Goal: Task Accomplishment & Management: Complete application form

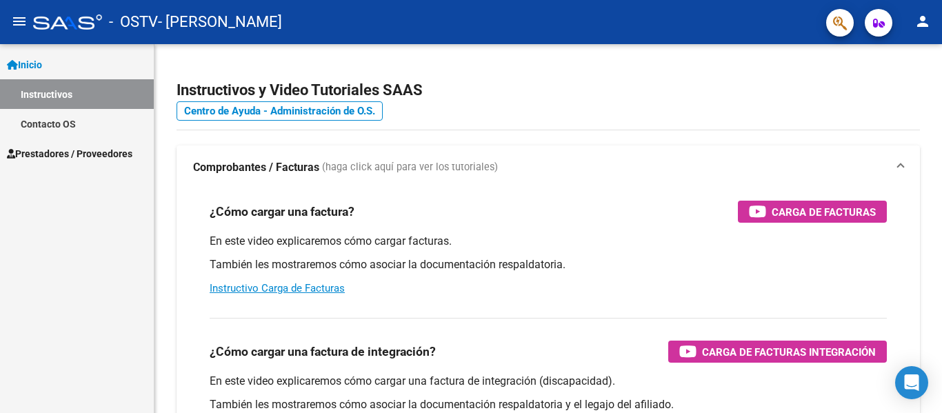
click at [65, 155] on span "Prestadores / Proveedores" at bounding box center [70, 153] width 126 height 15
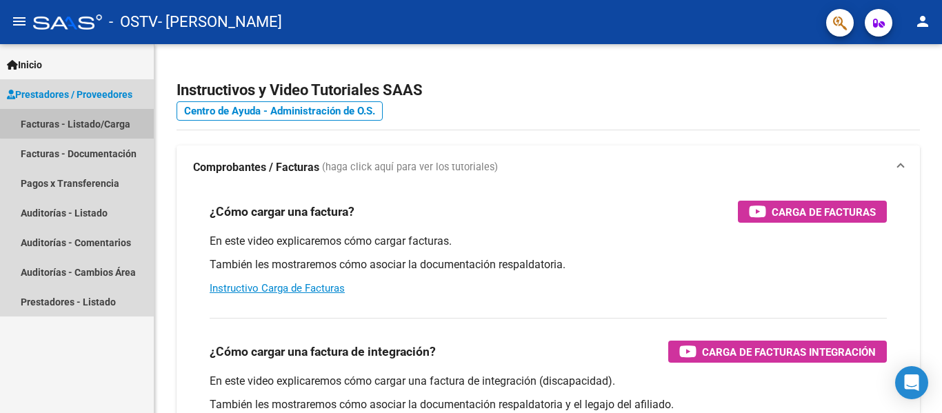
click at [90, 123] on link "Facturas - Listado/Carga" at bounding box center [77, 124] width 154 height 30
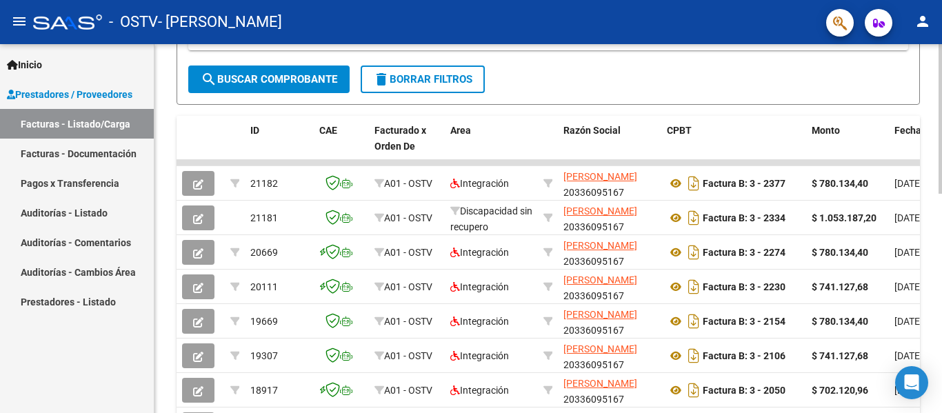
scroll to position [350, 0]
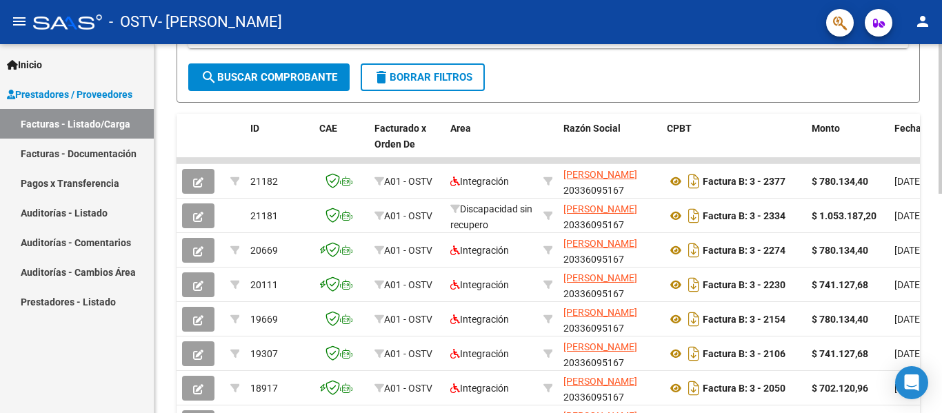
click at [478, 245] on div at bounding box center [940, 264] width 3 height 150
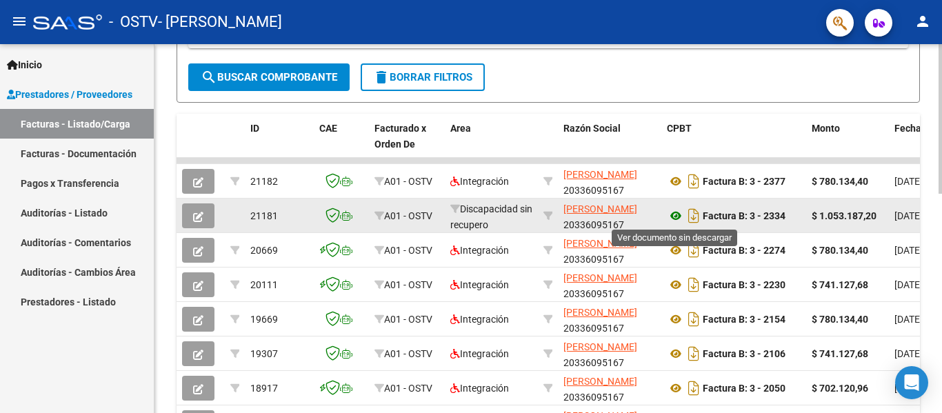
click at [478, 216] on icon at bounding box center [676, 216] width 18 height 17
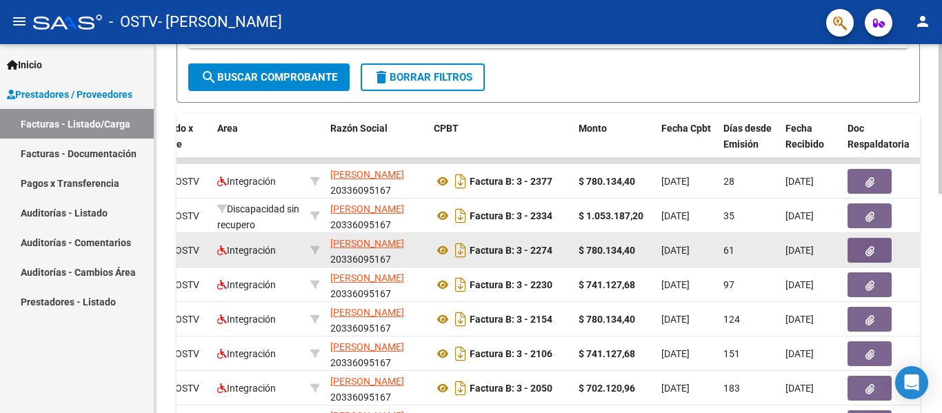
scroll to position [0, 206]
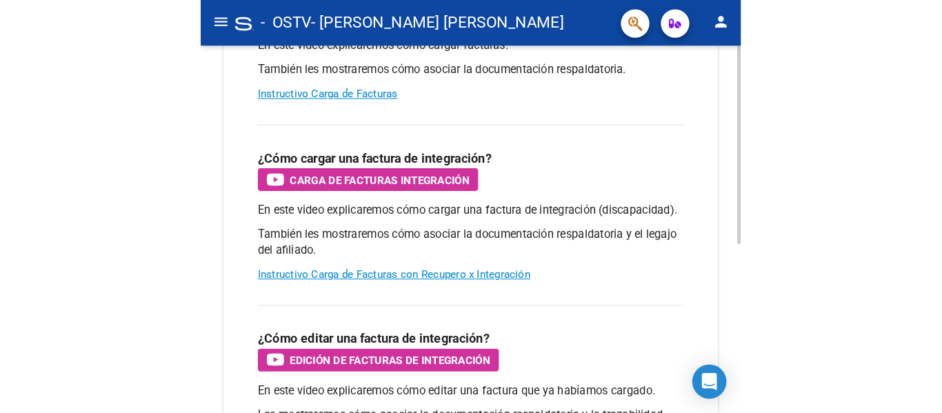
scroll to position [203, 0]
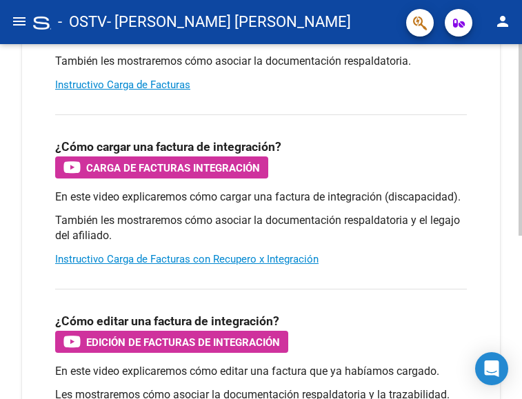
click at [519, 241] on div at bounding box center [520, 250] width 3 height 192
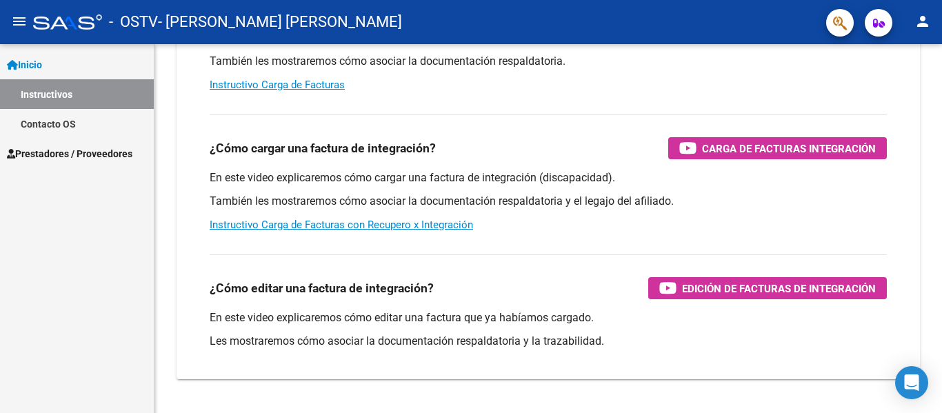
click at [46, 152] on span "Prestadores / Proveedores" at bounding box center [70, 153] width 126 height 15
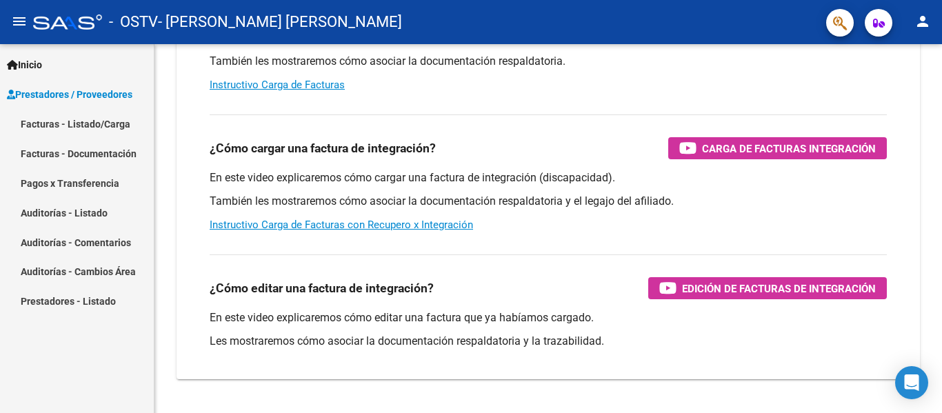
click at [54, 124] on link "Facturas - Listado/Carga" at bounding box center [77, 124] width 154 height 30
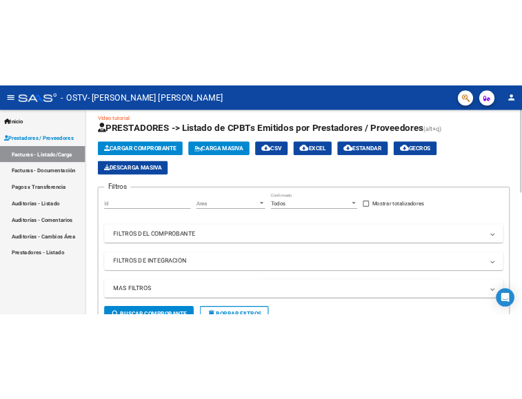
scroll to position [14, 0]
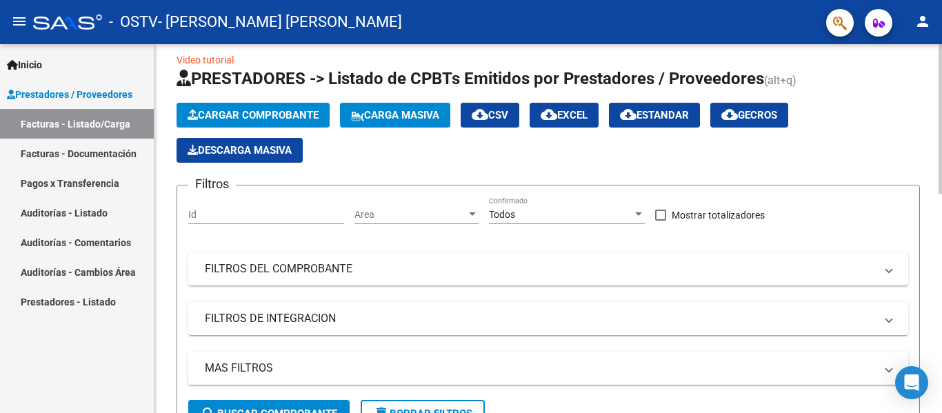
click at [297, 112] on span "Cargar Comprobante" at bounding box center [253, 115] width 131 height 12
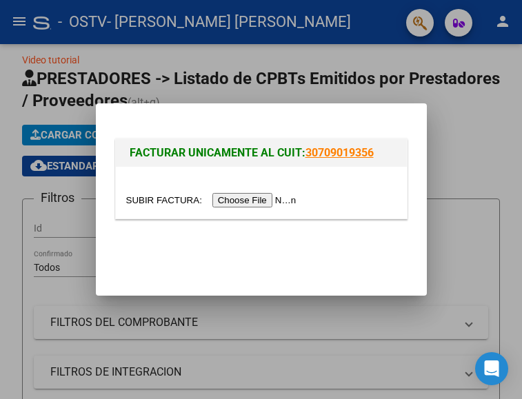
click at [276, 201] on input "file" at bounding box center [213, 200] width 174 height 14
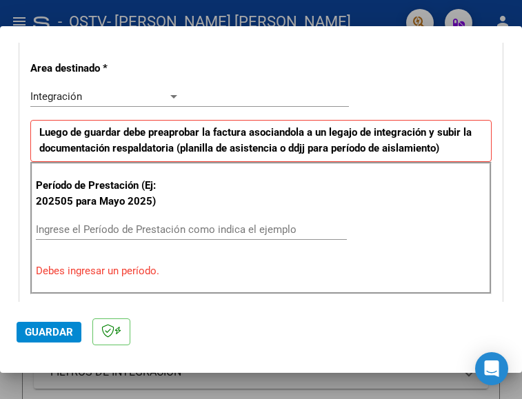
scroll to position [315, 0]
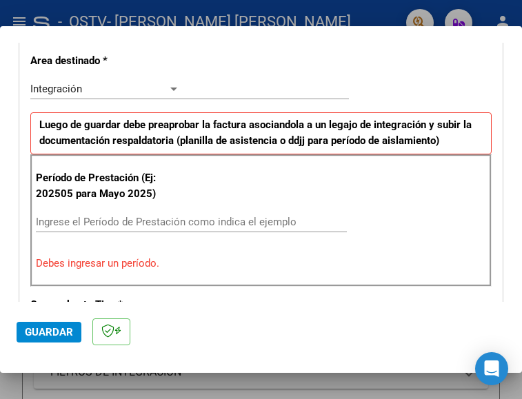
click at [168, 83] on div at bounding box center [174, 88] width 12 height 11
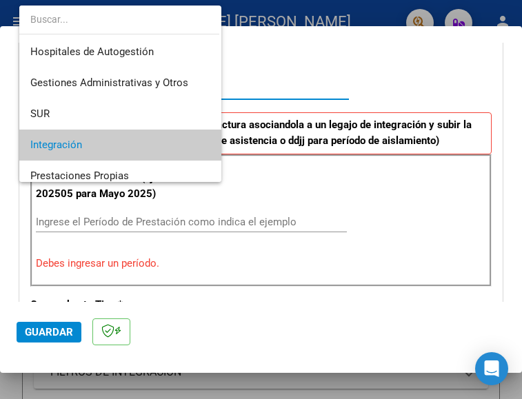
scroll to position [57, 0]
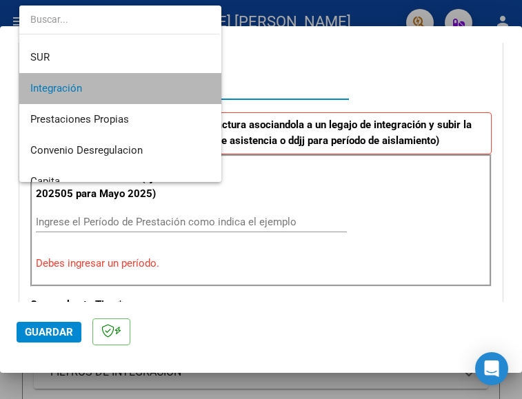
click at [168, 83] on span "Integración" at bounding box center [120, 88] width 180 height 31
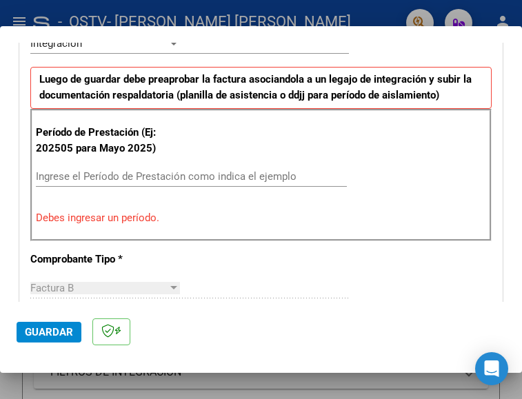
scroll to position [403, 0]
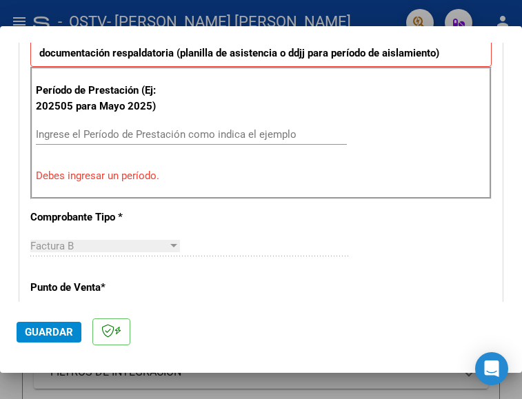
click at [274, 126] on div "Ingrese el Período de Prestación como indica el ejemplo" at bounding box center [191, 134] width 311 height 21
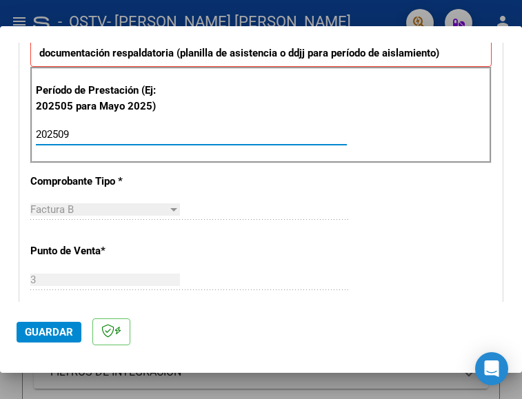
type input "202509"
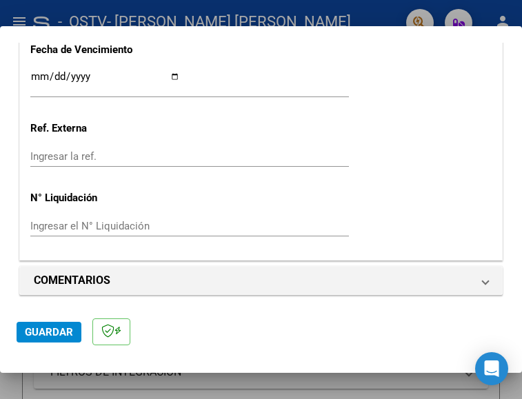
scroll to position [997, 0]
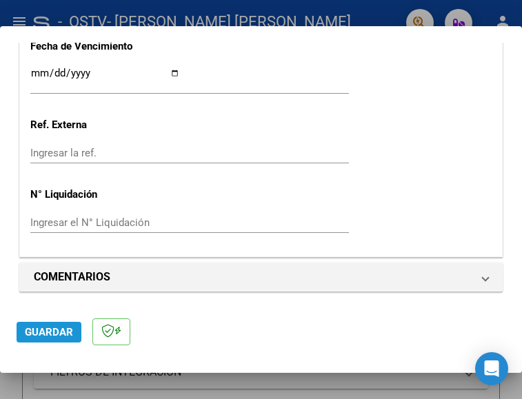
click at [54, 328] on span "Guardar" at bounding box center [49, 332] width 48 height 12
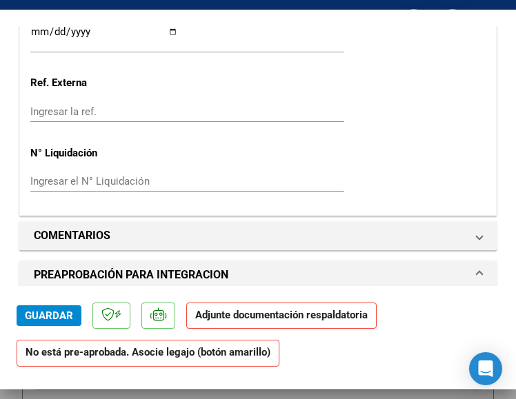
scroll to position [1066, 0]
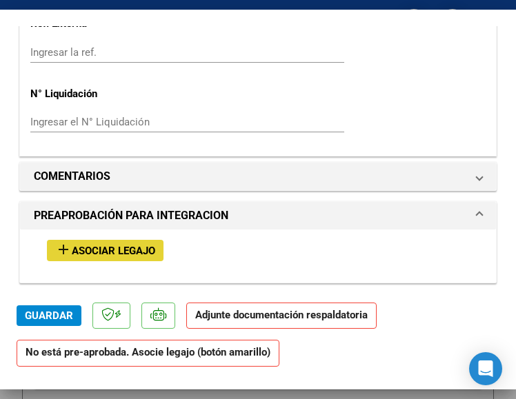
click at [134, 257] on span "Asociar Legajo" at bounding box center [113, 251] width 83 height 12
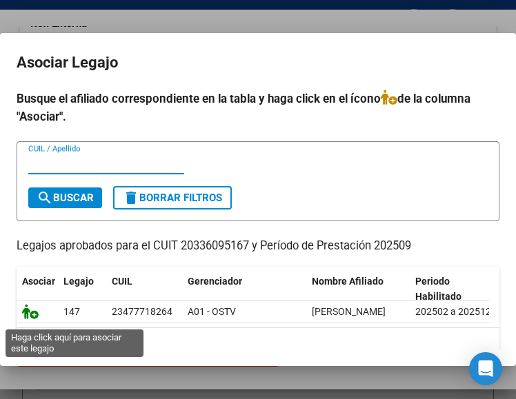
click at [28, 319] on icon at bounding box center [30, 311] width 17 height 15
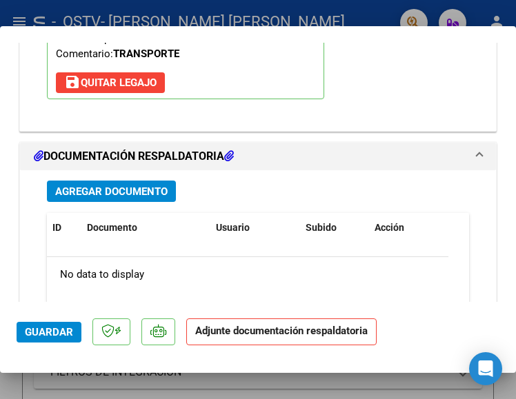
scroll to position [1459, 0]
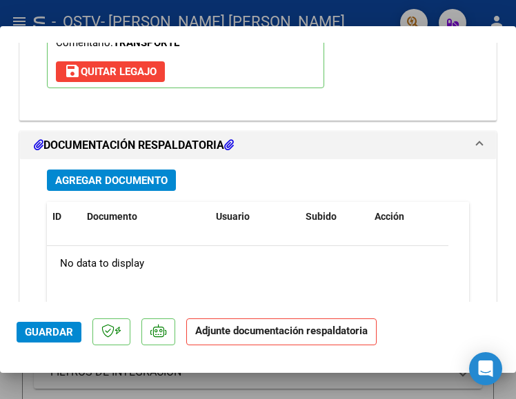
click at [141, 179] on span "Agregar Documento" at bounding box center [111, 180] width 112 height 12
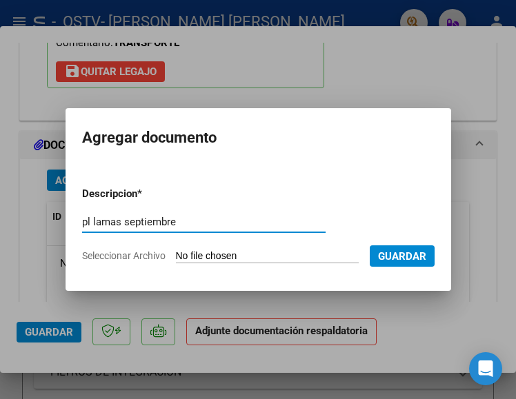
type input "pl lamas septiembre"
click at [305, 257] on input "Seleccionar Archivo" at bounding box center [267, 256] width 183 height 13
type input "C:\fakepath\pl lamas septiembre.pdf"
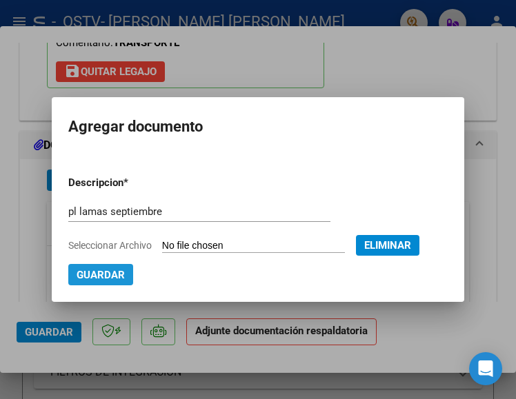
click at [125, 270] on span "Guardar" at bounding box center [101, 275] width 48 height 12
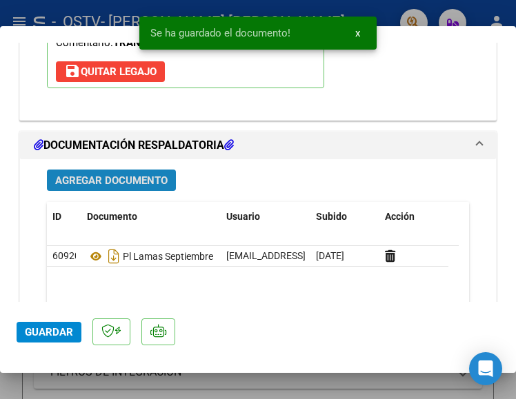
click at [154, 178] on span "Agregar Documento" at bounding box center [111, 180] width 112 height 12
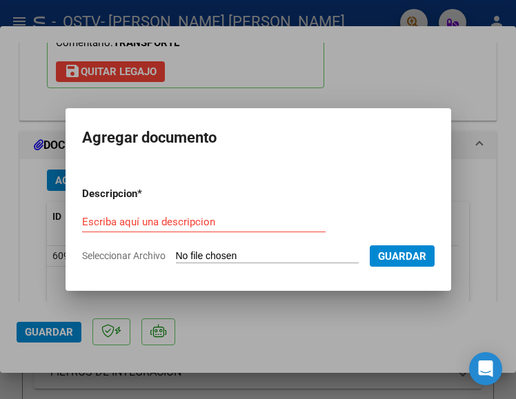
click at [210, 215] on div "Escriba aquí una descripcion" at bounding box center [203, 222] width 243 height 21
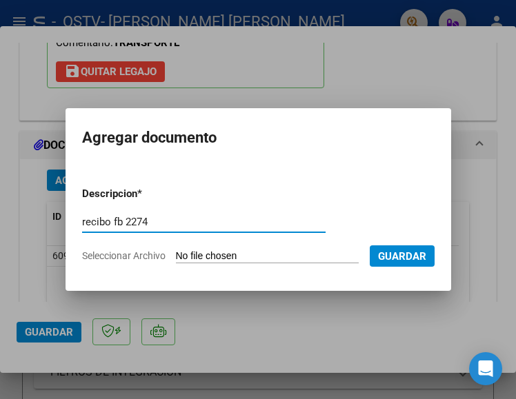
type input "recibo fb 2274"
click at [310, 252] on input "Seleccionar Archivo" at bounding box center [267, 256] width 183 height 13
type input "C:\fakepath\recibo fb 2274.pdf"
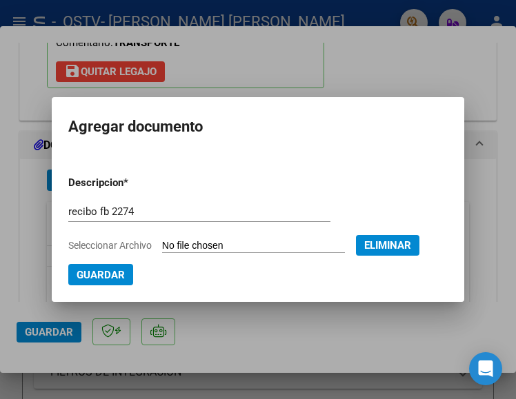
click at [125, 272] on span "Guardar" at bounding box center [101, 275] width 48 height 12
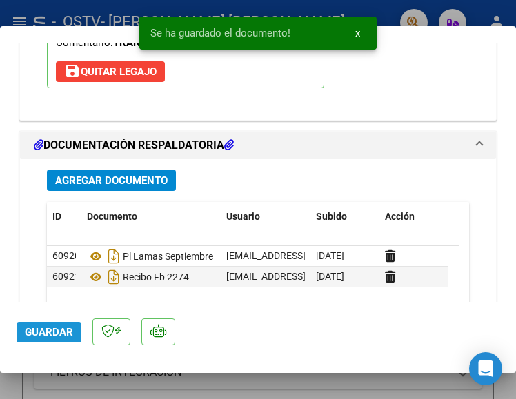
click at [54, 329] on span "Guardar" at bounding box center [49, 332] width 48 height 12
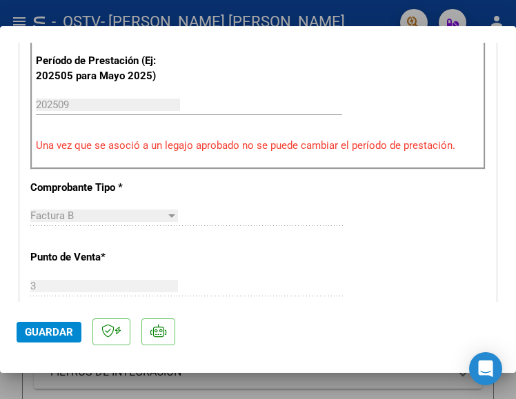
scroll to position [463, 0]
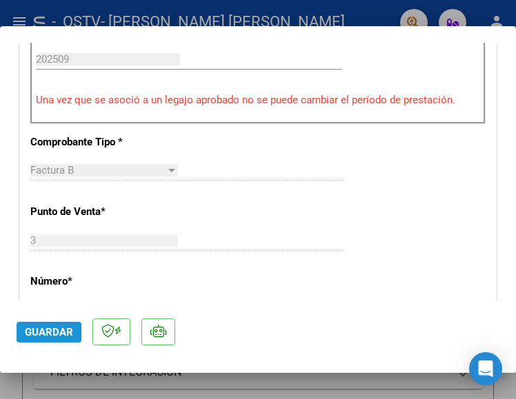
click at [43, 326] on span "Guardar" at bounding box center [49, 332] width 48 height 12
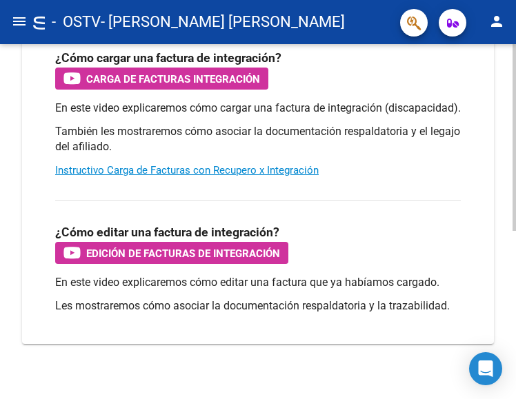
scroll to position [319, 0]
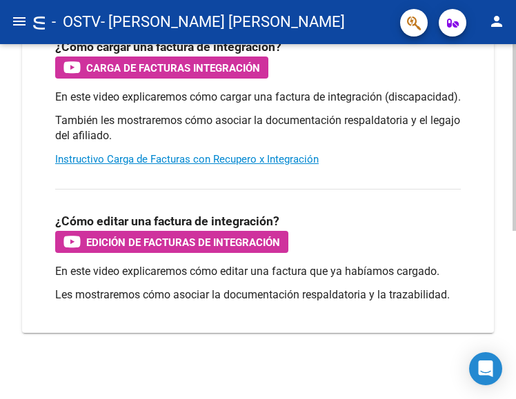
click at [502, 310] on div "Instructivos y Video Tutoriales SAAS Centro de Ayuda - Administración de O.S. C…" at bounding box center [259, 70] width 519 height 659
click at [502, 310] on div "Instructivos y Video Tutoriales SAAS Centro de Ayuda - Administración de O.S. C…" at bounding box center [258, 70] width 516 height 659
click at [15, 23] on mat-icon "menu" at bounding box center [19, 21] width 17 height 17
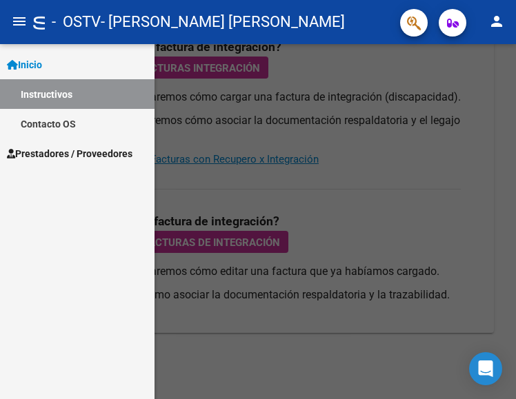
click at [54, 147] on span "Prestadores / Proveedores" at bounding box center [70, 153] width 126 height 15
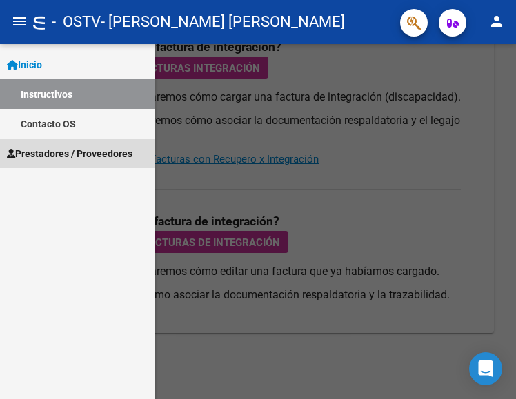
click at [54, 150] on span "Prestadores / Proveedores" at bounding box center [70, 153] width 126 height 15
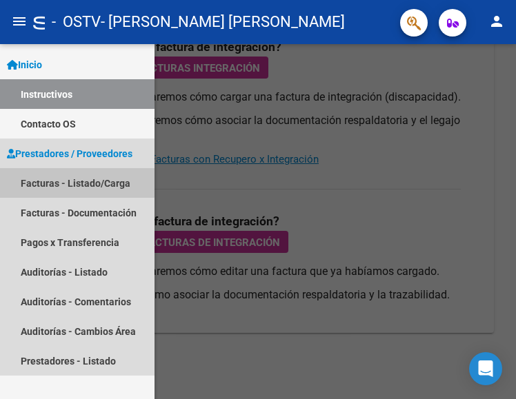
click at [52, 177] on link "Facturas - Listado/Carga" at bounding box center [77, 183] width 154 height 30
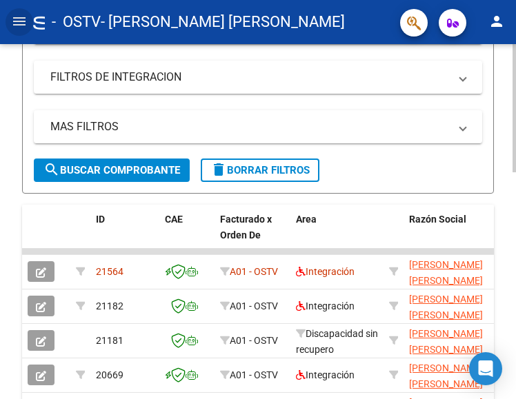
scroll to position [324, 0]
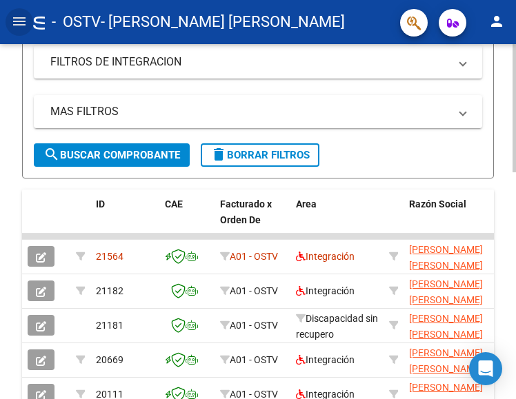
click at [516, 236] on html "menu - OSTV - [PERSON_NAME] [PERSON_NAME] person Inicio Instructivos Contacto O…" at bounding box center [258, 199] width 516 height 399
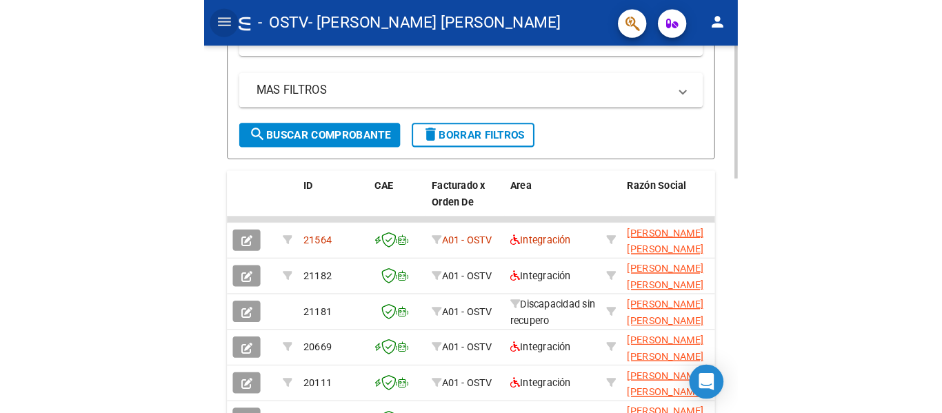
scroll to position [351, 0]
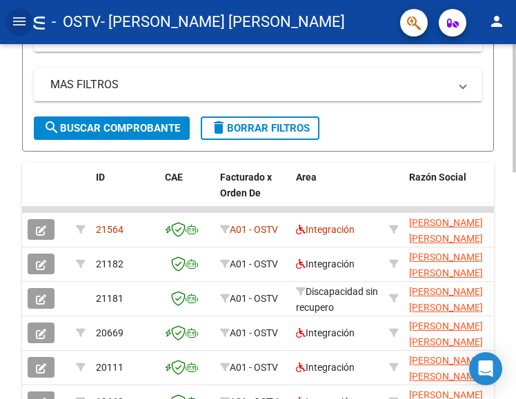
click at [515, 185] on div at bounding box center [513, 238] width 3 height 128
click at [361, 229] on div "Integración" at bounding box center [337, 230] width 82 height 16
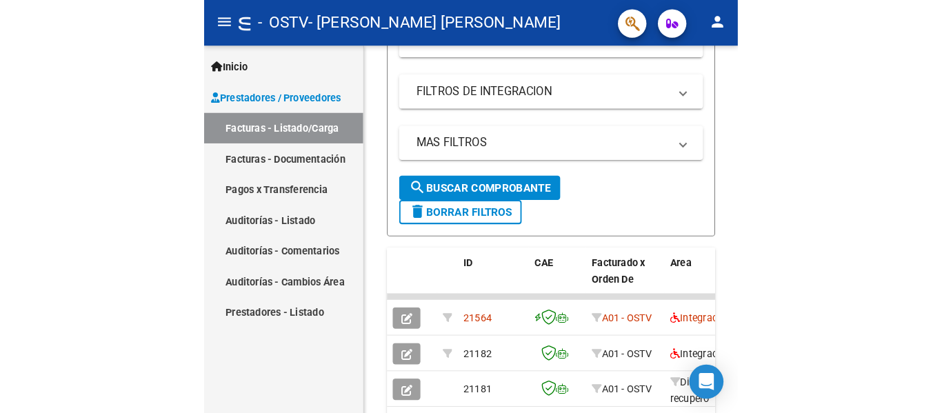
scroll to position [297, 0]
